Goal: Transaction & Acquisition: Obtain resource

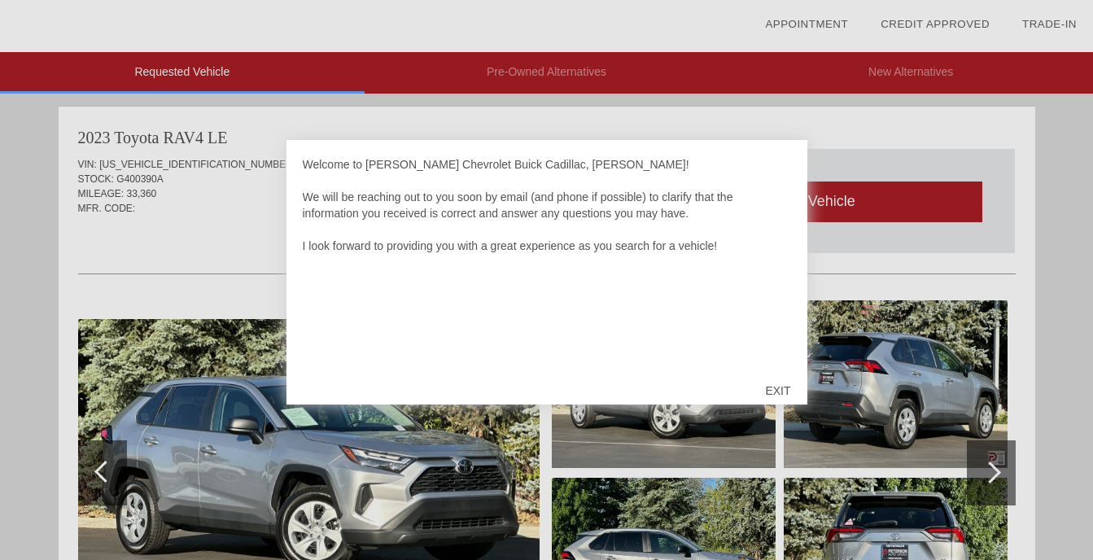
click at [780, 386] on div "EXIT" at bounding box center [778, 390] width 58 height 49
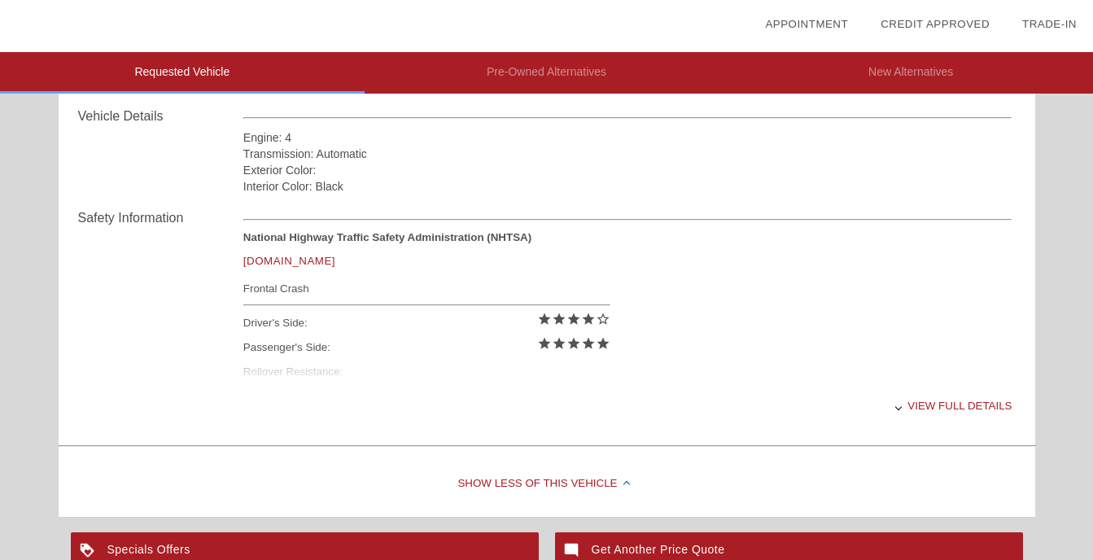
scroll to position [571, 0]
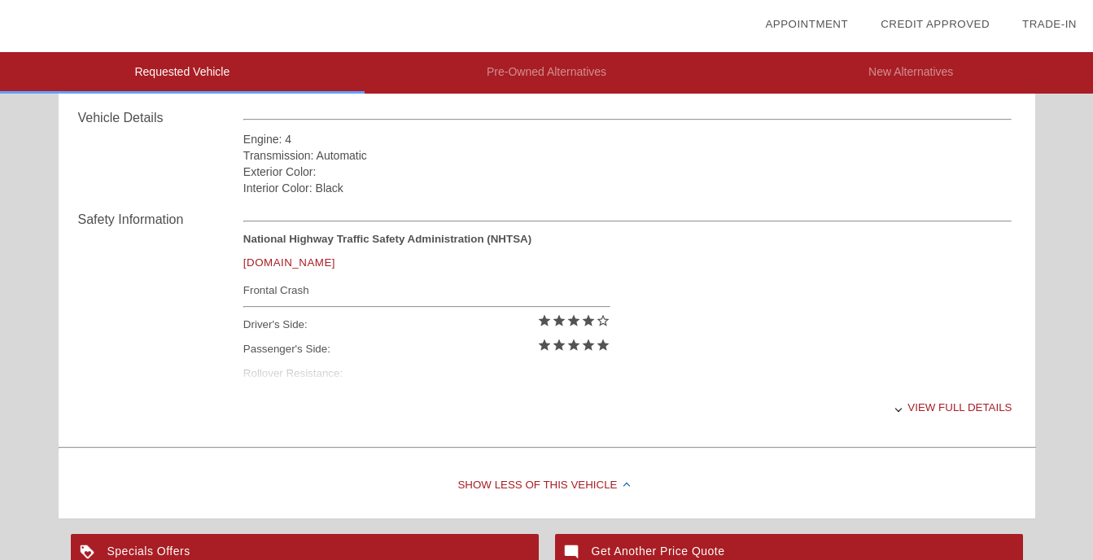
click at [902, 408] on div at bounding box center [898, 408] width 7 height 7
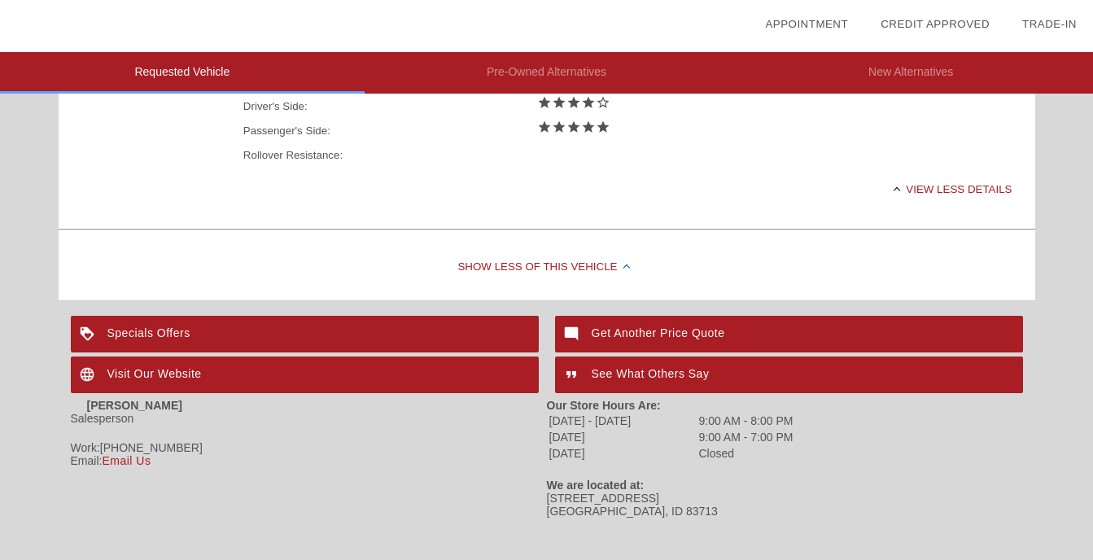
scroll to position [792, 0]
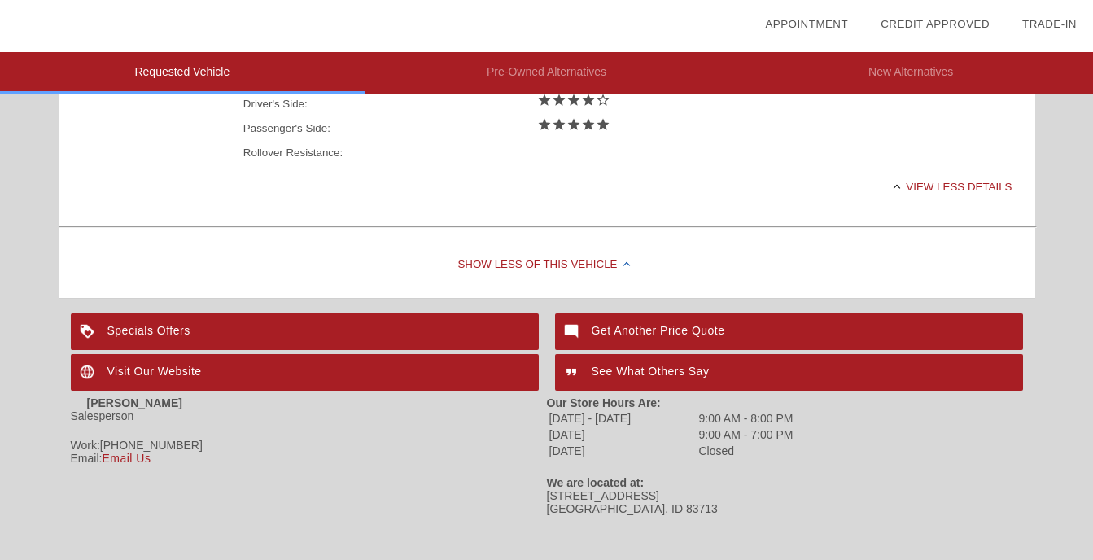
click at [167, 336] on div "Specials Offers" at bounding box center [305, 331] width 468 height 37
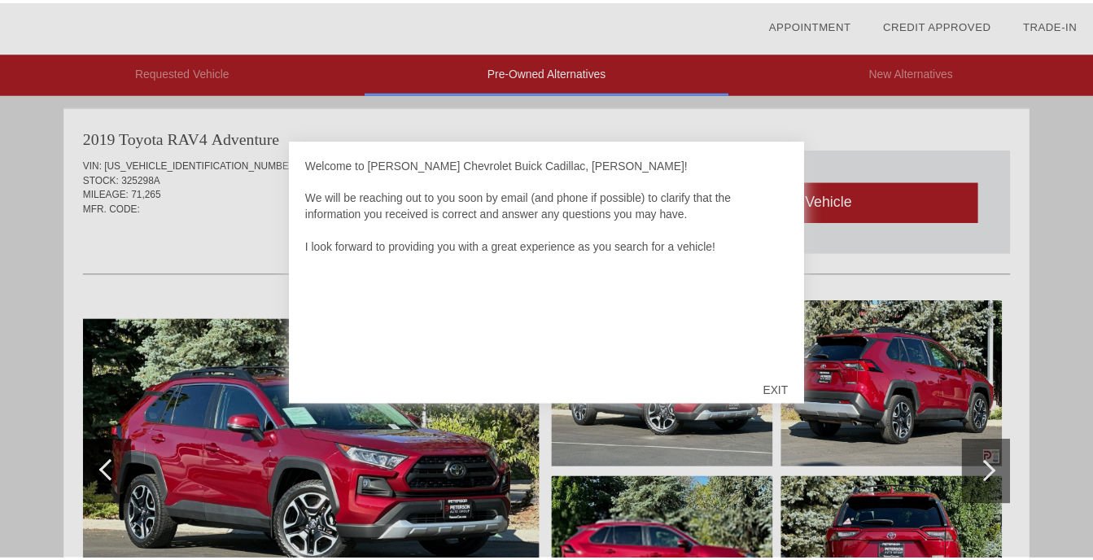
scroll to position [5, 0]
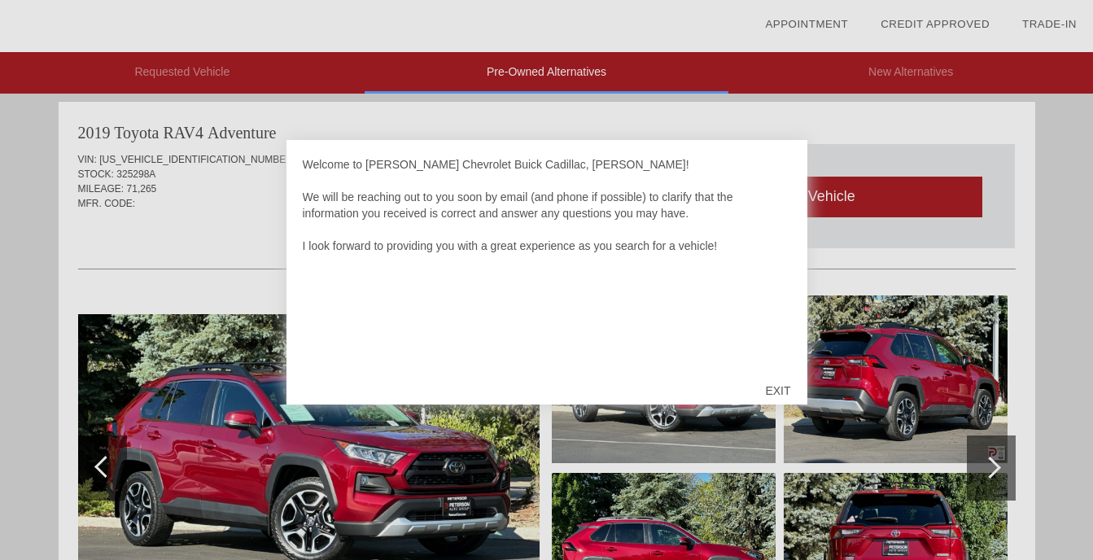
click at [783, 391] on div "EXIT" at bounding box center [778, 390] width 58 height 49
